Goal: Task Accomplishment & Management: Manage account settings

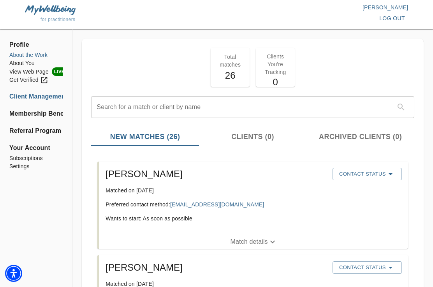
click at [43, 52] on li "About the Work" at bounding box center [35, 55] width 53 height 8
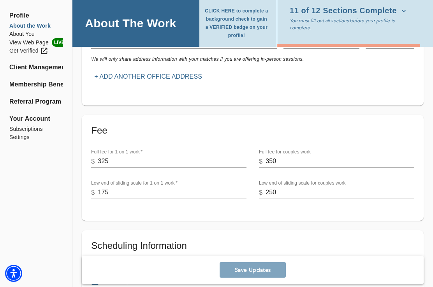
scroll to position [246, 0]
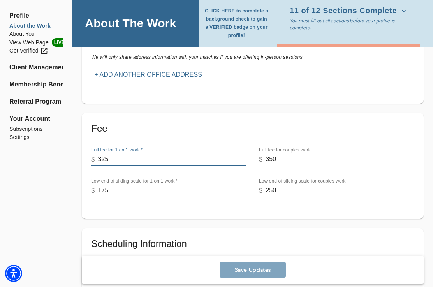
drag, startPoint x: 102, startPoint y: 158, endPoint x: 107, endPoint y: 158, distance: 5.1
click at [107, 158] on input "325" at bounding box center [172, 159] width 149 height 12
type input "300"
click at [236, 266] on span "Save Updates" at bounding box center [253, 269] width 60 height 7
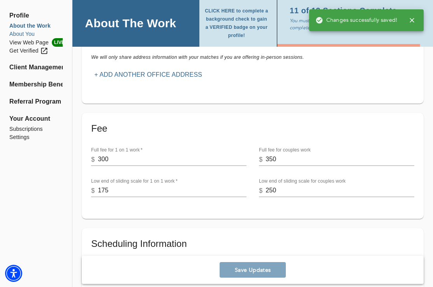
click at [16, 33] on li "About You" at bounding box center [35, 34] width 53 height 8
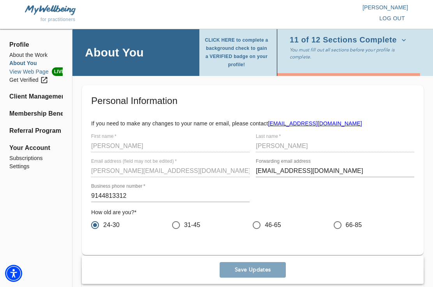
click at [18, 72] on li "View Web Page LIVE" at bounding box center [35, 71] width 53 height 9
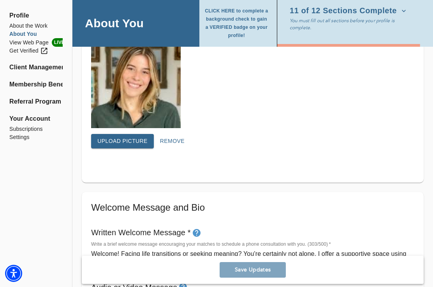
scroll to position [284, 0]
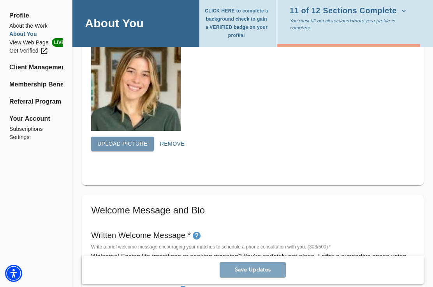
click at [134, 143] on span "Upload picture" at bounding box center [122, 144] width 50 height 10
